Goal: Task Accomplishment & Management: Manage account settings

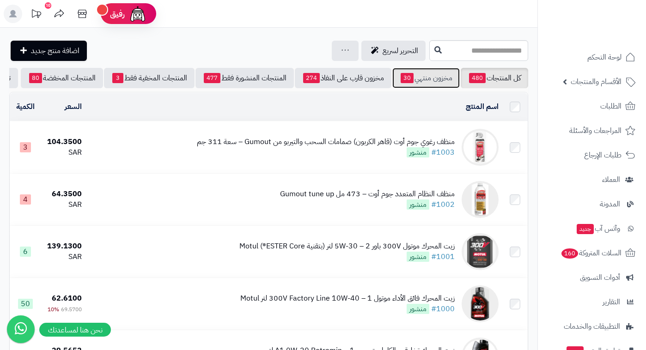
click at [399, 84] on link "مخزون منتهي 30" at bounding box center [425, 78] width 67 height 20
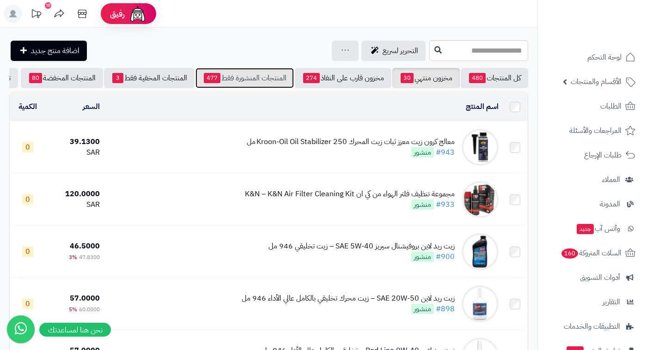
click at [249, 76] on link "المنتجات المنشورة فقط 477" at bounding box center [244, 78] width 98 height 20
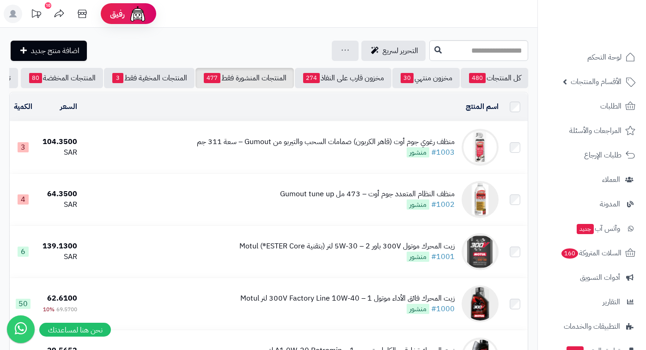
click at [436, 17] on header "رفيق ! 10 الطلبات معالجة مكتمل إرجاع المنتجات العملاء المتواجدون الان 395 عملاء…" at bounding box center [323, 14] width 646 height 28
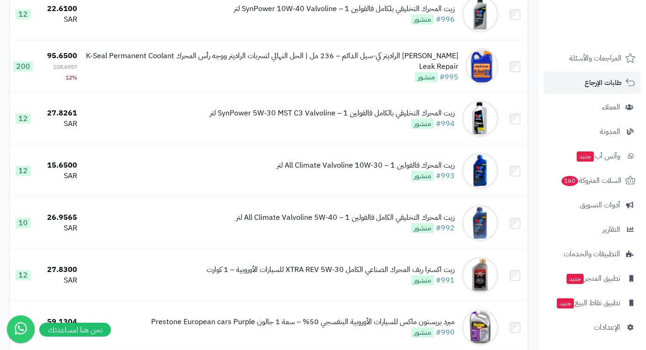
scroll to position [512, 0]
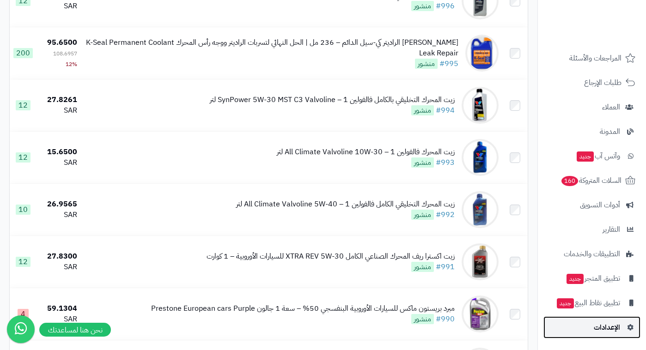
click at [612, 326] on span "الإعدادات" at bounding box center [607, 327] width 26 height 13
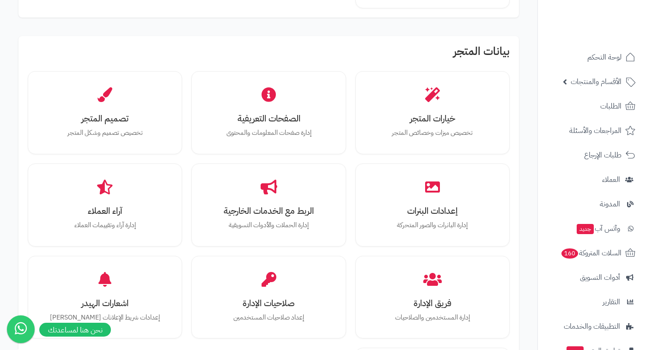
scroll to position [335, 0]
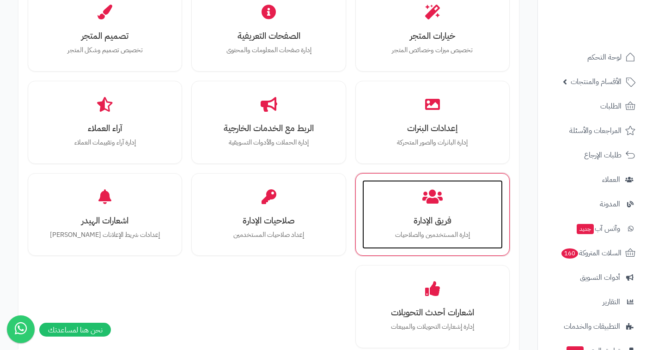
click at [382, 209] on div "فريق الإدارة إدارة المستخدمين والصلاحيات" at bounding box center [432, 214] width 140 height 69
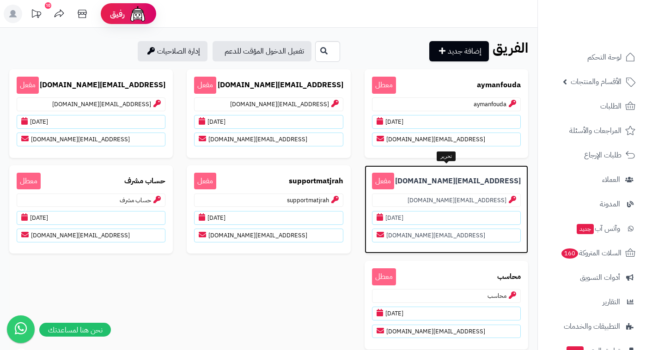
click at [444, 187] on p "seo.t.e.c010@gmail.com مفعل" at bounding box center [446, 181] width 149 height 17
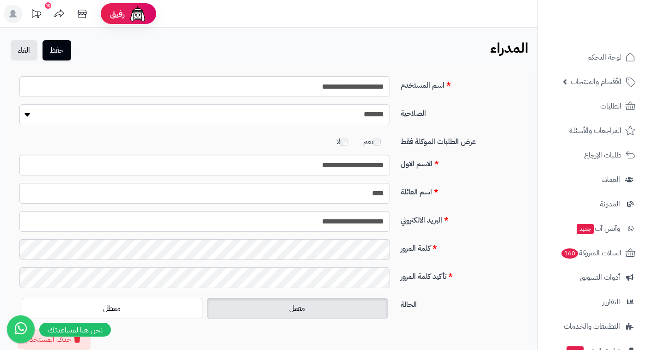
click at [43, 40] on button "حفظ" at bounding box center [57, 50] width 29 height 20
